Goal: Check status: Check status

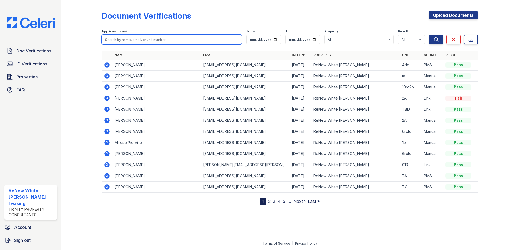
click at [168, 39] on input "search" at bounding box center [172, 40] width 140 height 10
type input "rajendra"
click at [429, 35] on button "Search" at bounding box center [436, 40] width 14 height 10
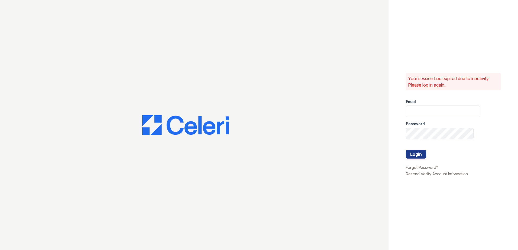
type input "renewwhitemarsh@trinity-pm.com"
click at [416, 150] on button "Login" at bounding box center [416, 154] width 20 height 9
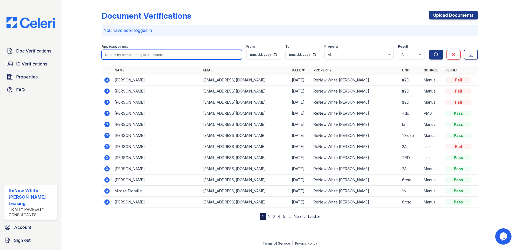
click at [161, 51] on input "search" at bounding box center [172, 55] width 140 height 10
type input "[PERSON_NAME]"
click at [429, 50] on button "Search" at bounding box center [436, 55] width 14 height 10
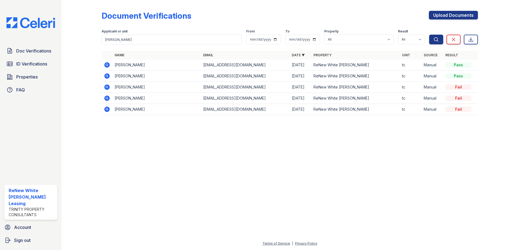
click at [107, 79] on icon at bounding box center [106, 75] width 5 height 5
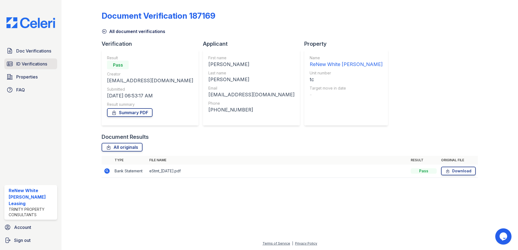
click at [22, 61] on span "ID Verifications" at bounding box center [31, 64] width 31 height 6
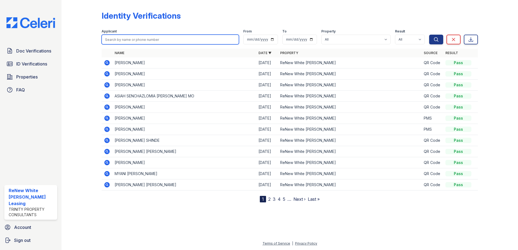
click at [141, 37] on input "search" at bounding box center [170, 40] width 137 height 10
type input "[PERSON_NAME]"
click at [429, 35] on button "Search" at bounding box center [436, 40] width 14 height 10
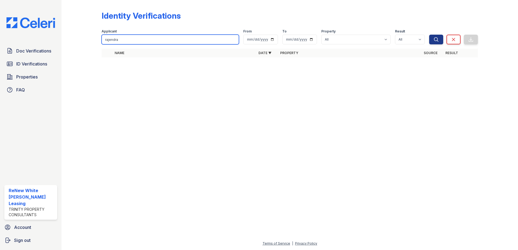
type input "rajendra"
click at [429, 35] on button "Search" at bounding box center [436, 40] width 14 height 10
click at [30, 58] on div "Doc Verifications ID Verifications Properties FAQ" at bounding box center [30, 70] width 57 height 50
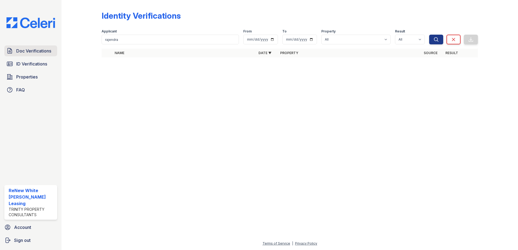
click at [30, 52] on span "Doc Verifications" at bounding box center [33, 51] width 35 height 6
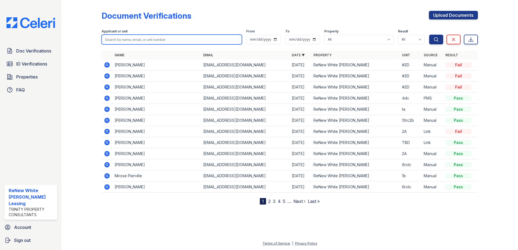
click at [117, 41] on input "search" at bounding box center [172, 40] width 140 height 10
type input "raje"
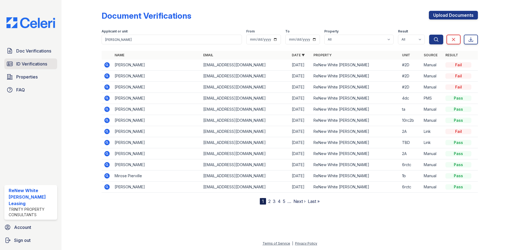
click at [42, 64] on span "ID Verifications" at bounding box center [31, 64] width 31 height 6
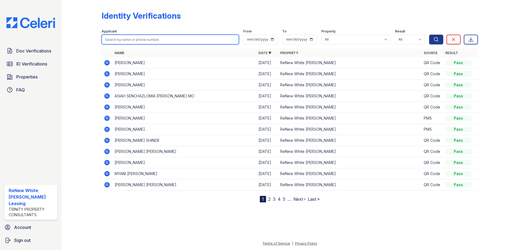
click at [124, 39] on input "search" at bounding box center [170, 40] width 137 height 10
type input "raj"
click at [429, 35] on button "Search" at bounding box center [436, 40] width 14 height 10
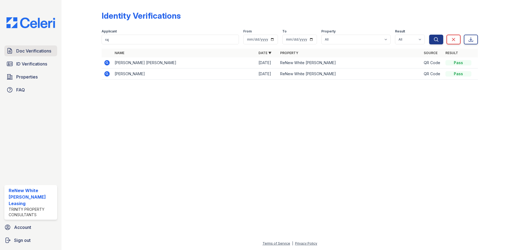
click at [43, 54] on span "Doc Verifications" at bounding box center [33, 51] width 35 height 6
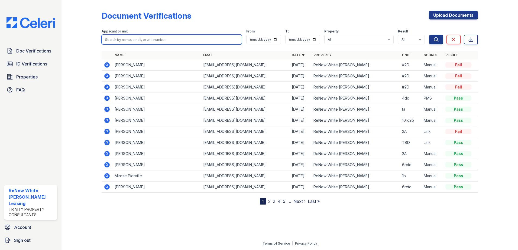
click at [133, 35] on input "search" at bounding box center [172, 40] width 140 height 10
type input "rajendr"
click at [429, 35] on button "Search" at bounding box center [436, 40] width 14 height 10
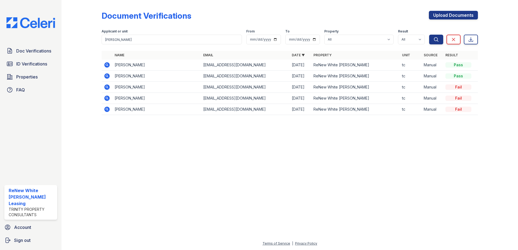
click at [108, 64] on icon at bounding box center [106, 64] width 5 height 5
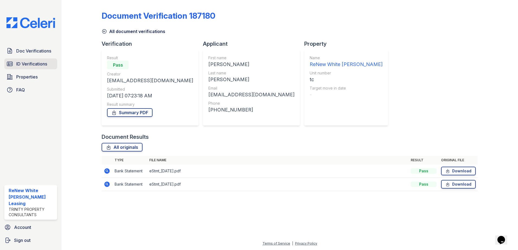
click at [35, 67] on span "ID Verifications" at bounding box center [31, 64] width 31 height 6
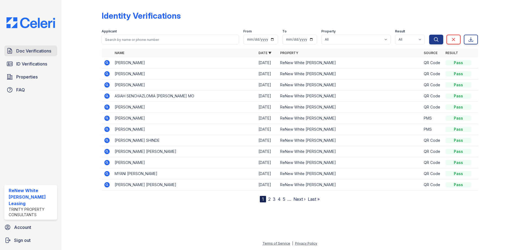
click at [33, 51] on span "Doc Verifications" at bounding box center [33, 51] width 35 height 6
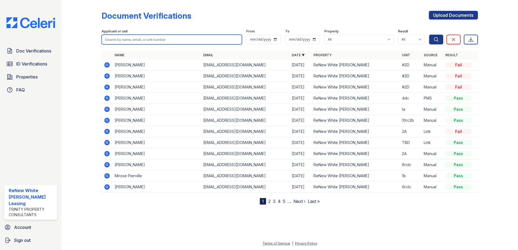
click at [176, 38] on input "search" at bounding box center [172, 40] width 140 height 10
click at [68, 132] on div "Document Verifications Upload Documents Filter Applicant or unit From To Proper…" at bounding box center [289, 125] width 456 height 250
click at [106, 89] on icon at bounding box center [106, 86] width 5 height 5
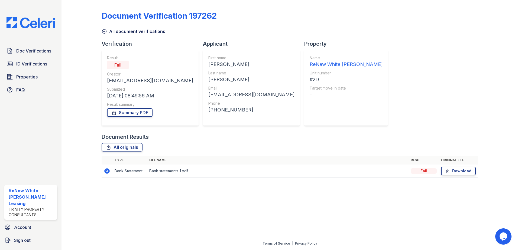
click at [108, 172] on icon at bounding box center [106, 170] width 5 height 5
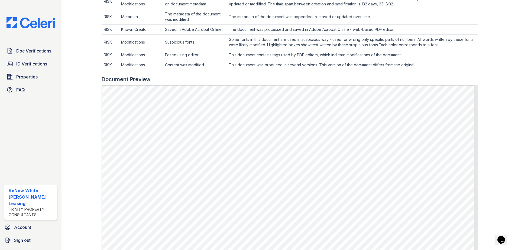
scroll to position [325, 0]
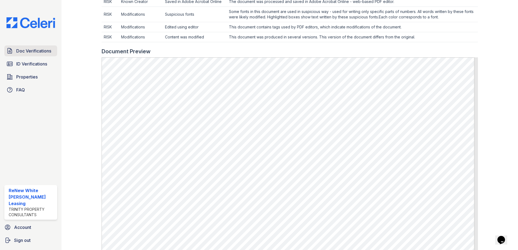
click at [21, 52] on span "Doc Verifications" at bounding box center [33, 51] width 35 height 6
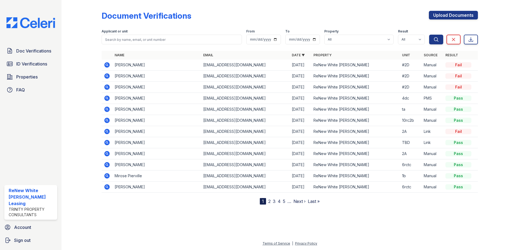
click at [108, 63] on icon at bounding box center [106, 64] width 5 height 5
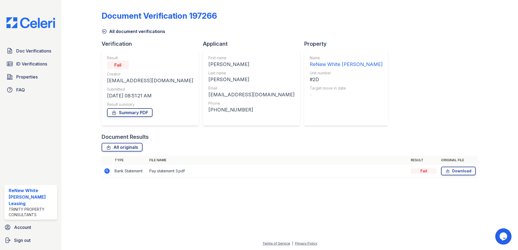
click at [108, 170] on icon at bounding box center [106, 170] width 5 height 5
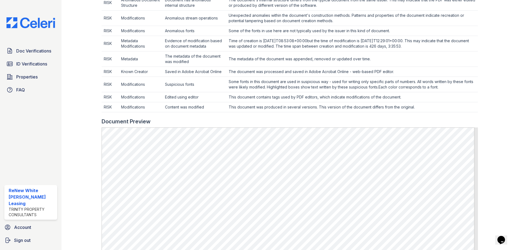
scroll to position [271, 0]
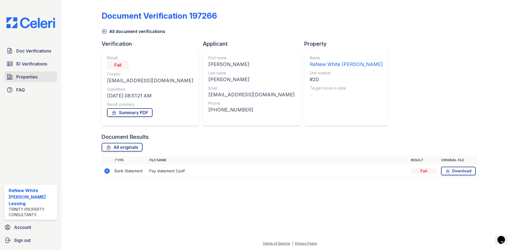
click at [13, 78] on link "Properties" at bounding box center [30, 76] width 53 height 11
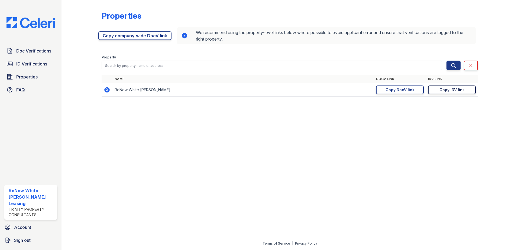
click at [457, 87] on div "Copy IDV link" at bounding box center [451, 89] width 25 height 5
